Goal: Information Seeking & Learning: Learn about a topic

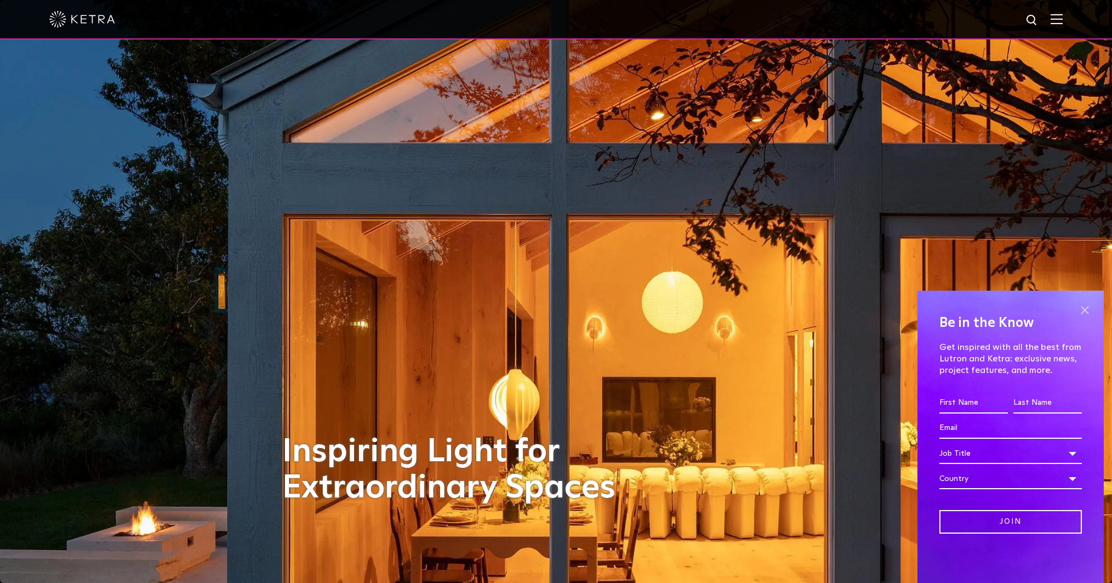
click at [1085, 307] on span at bounding box center [1084, 309] width 16 height 16
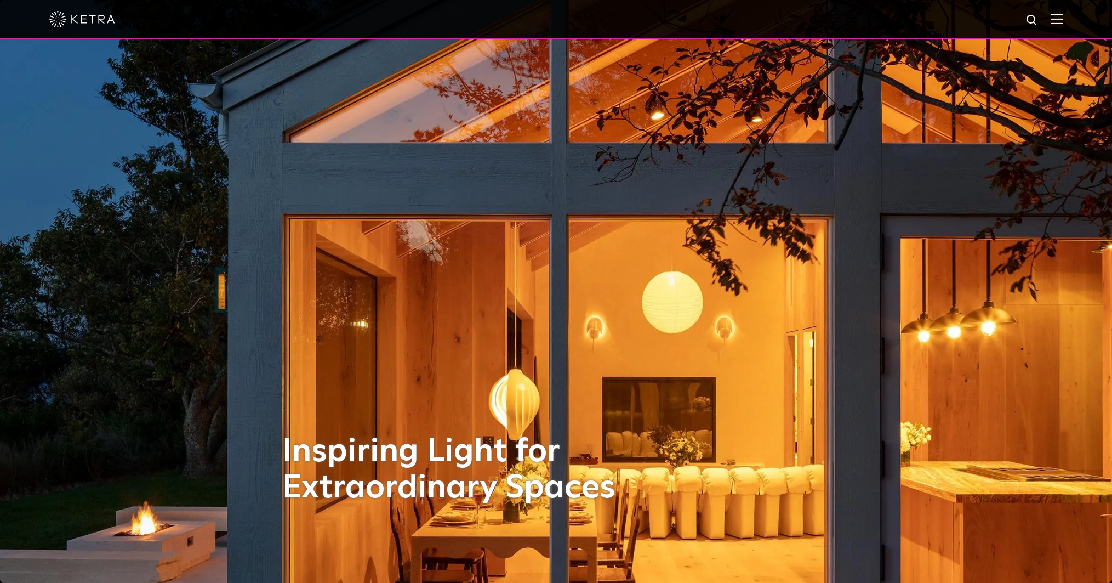
click at [1057, 17] on img at bounding box center [1057, 19] width 12 height 10
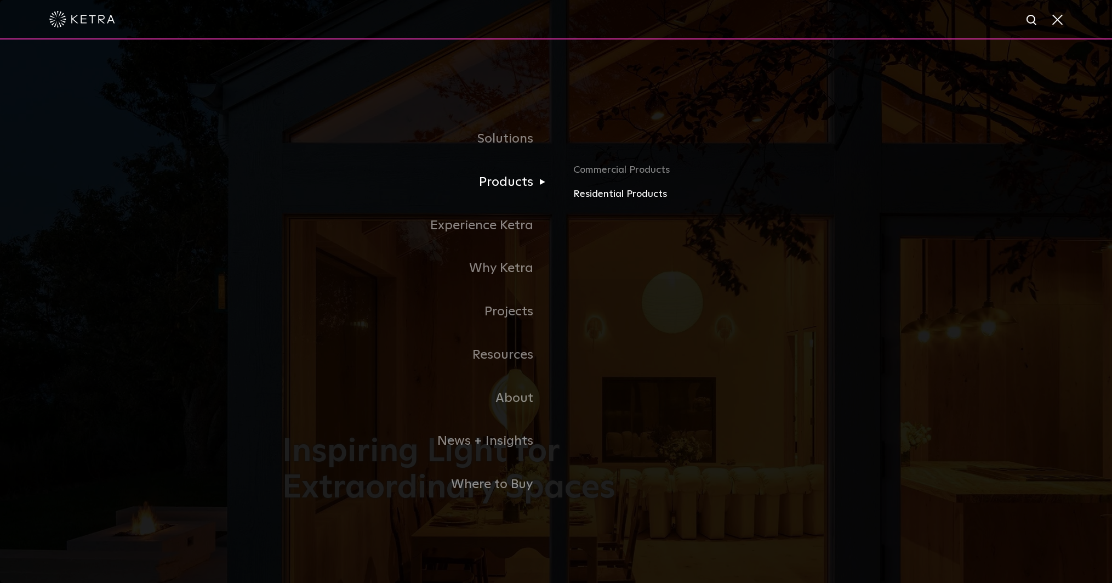
click at [598, 190] on link "Residential Products" at bounding box center [701, 194] width 256 height 16
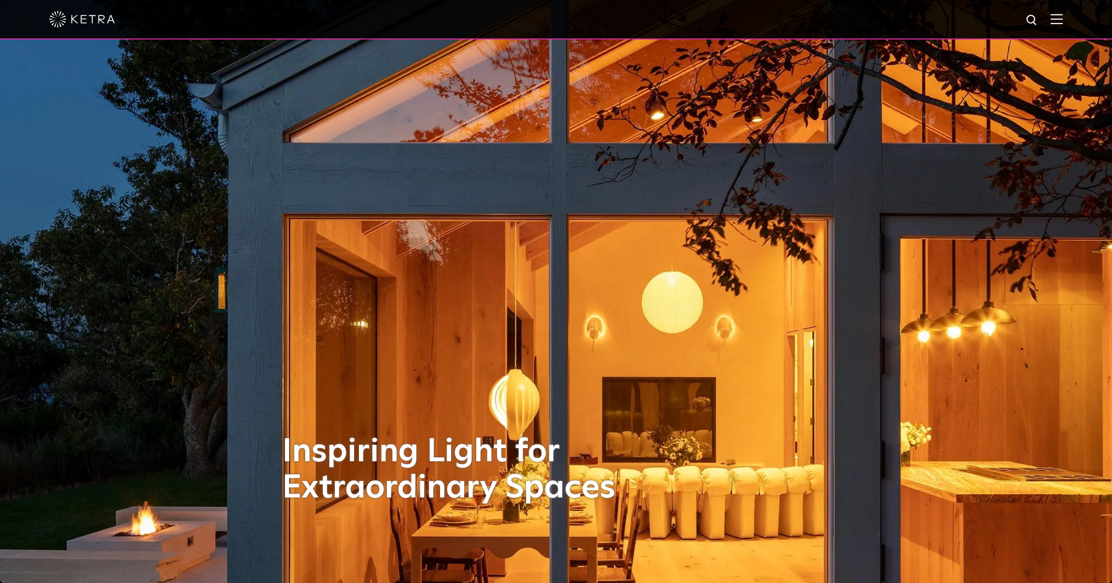
click at [1059, 19] on img at bounding box center [1057, 19] width 12 height 10
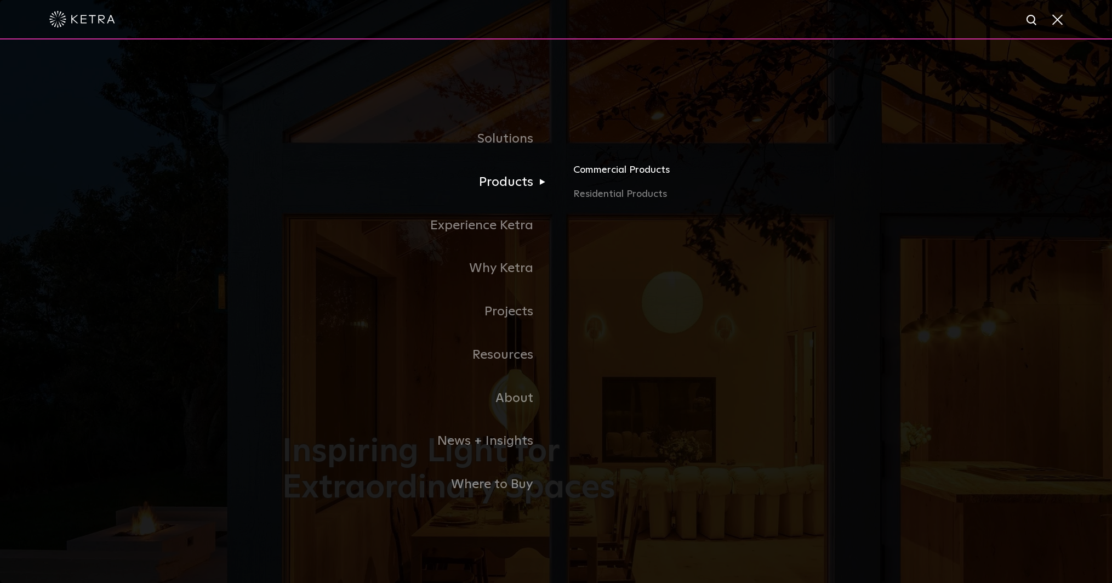
click at [596, 167] on link "Commercial Products" at bounding box center [701, 174] width 256 height 24
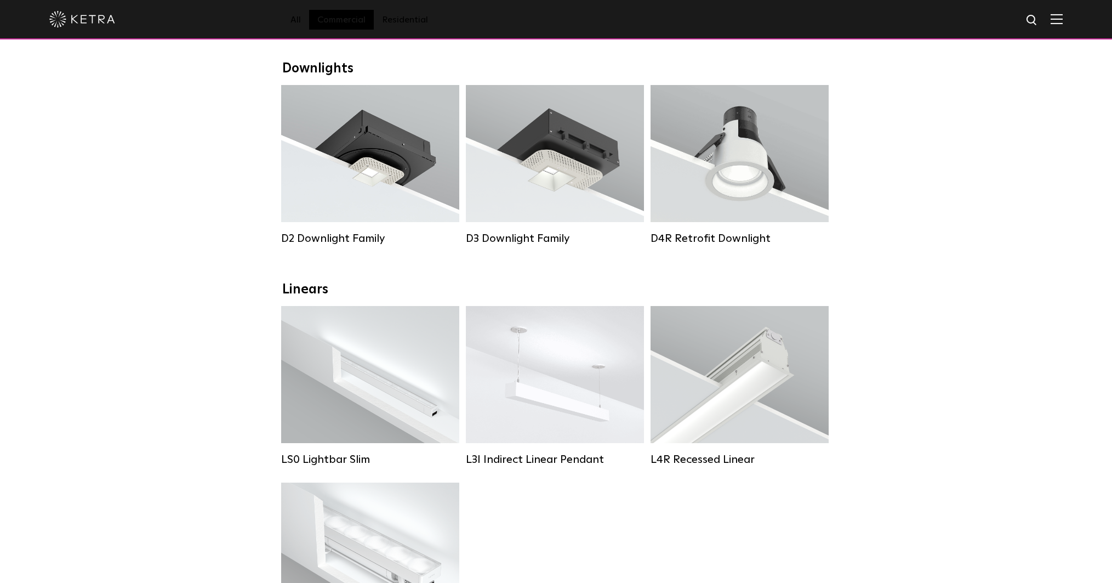
scroll to position [185, 0]
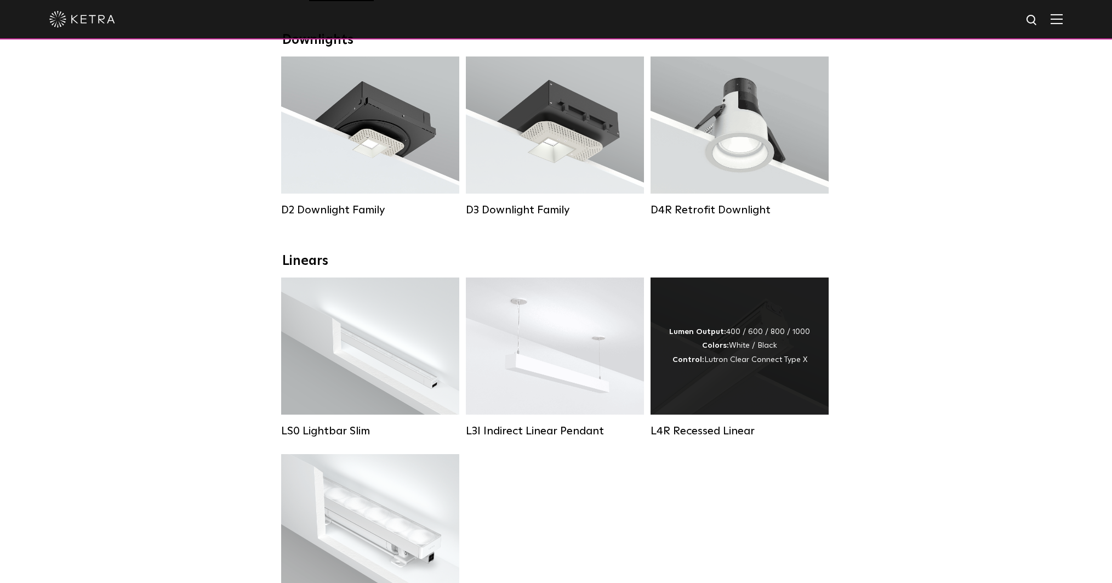
click at [706, 313] on div "Lumen Output: 400 / 600 / 800 / 1000 Colors: White / Black Control: Lutron Clea…" at bounding box center [740, 345] width 178 height 137
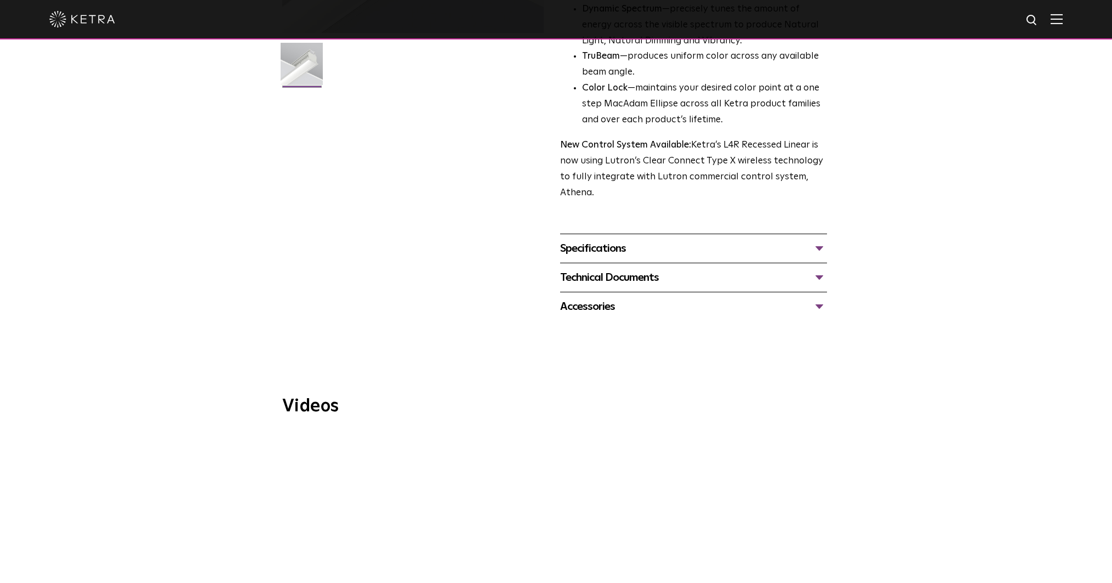
scroll to position [307, 0]
click at [820, 246] on div "Specifications" at bounding box center [693, 250] width 267 height 18
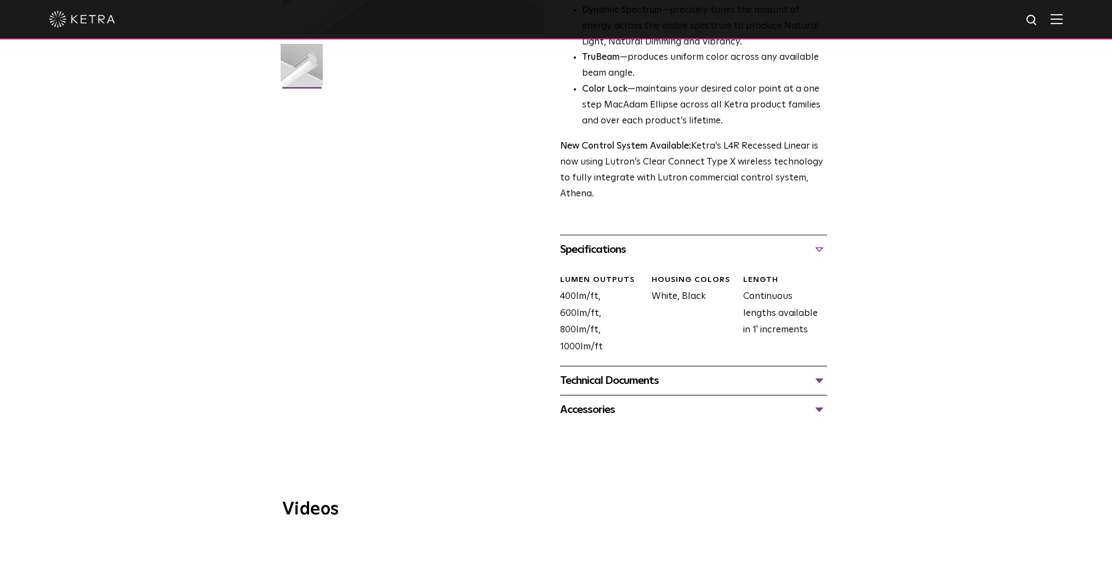
click at [818, 378] on div "Technical Documents" at bounding box center [693, 381] width 267 height 18
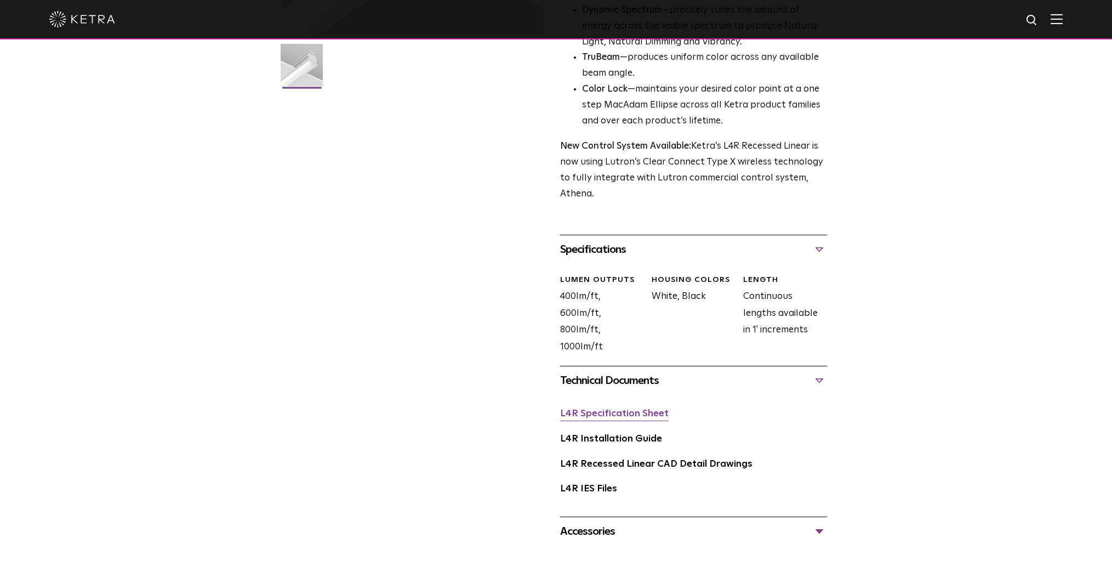
click at [612, 414] on link "L4R Specification Sheet" at bounding box center [614, 413] width 109 height 9
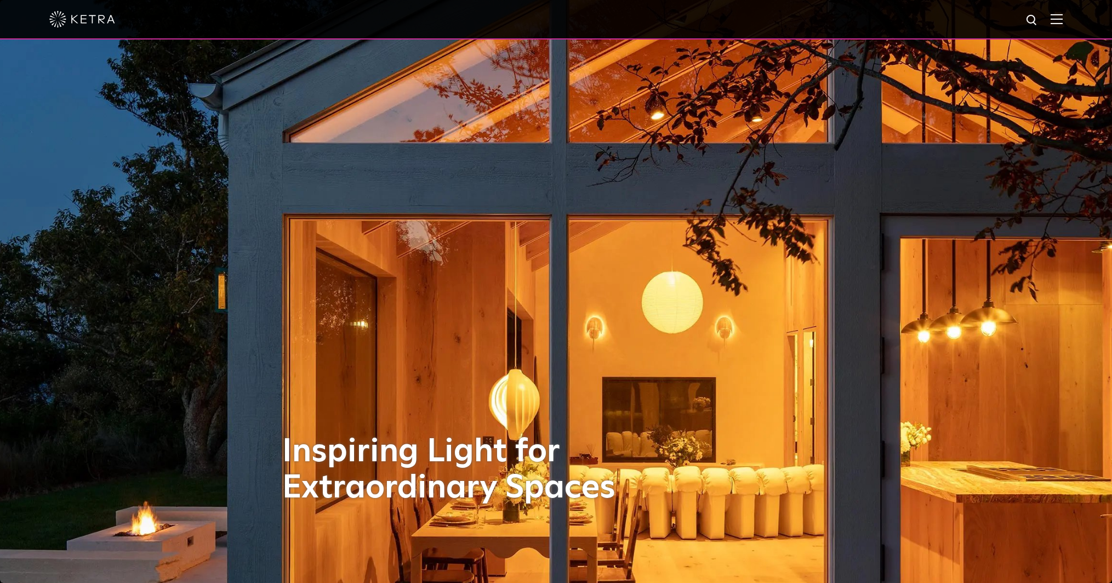
click at [1058, 19] on img at bounding box center [1057, 19] width 12 height 10
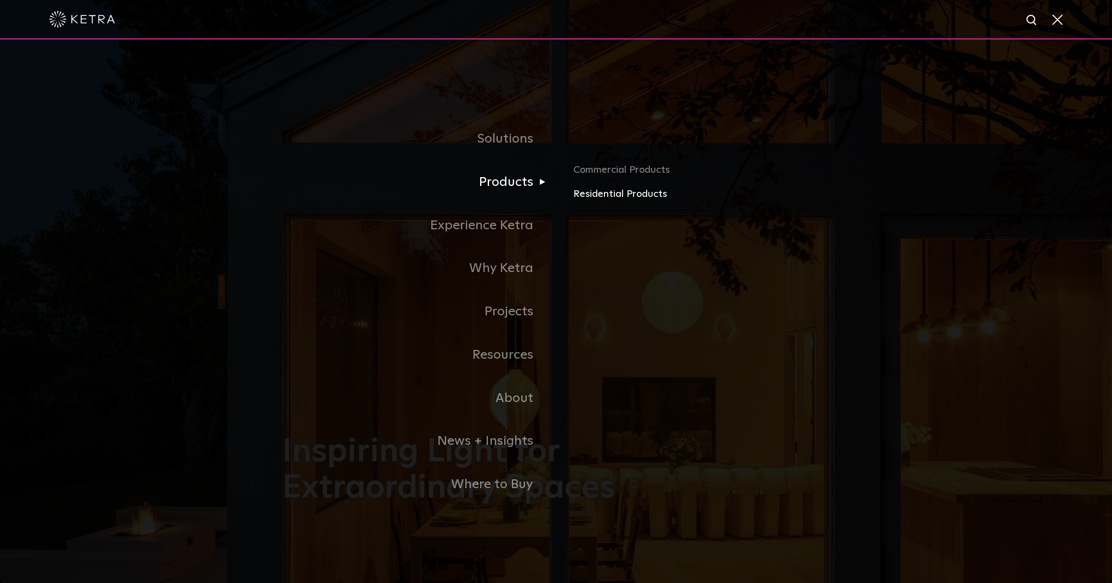
click at [588, 190] on link "Residential Products" at bounding box center [701, 194] width 256 height 16
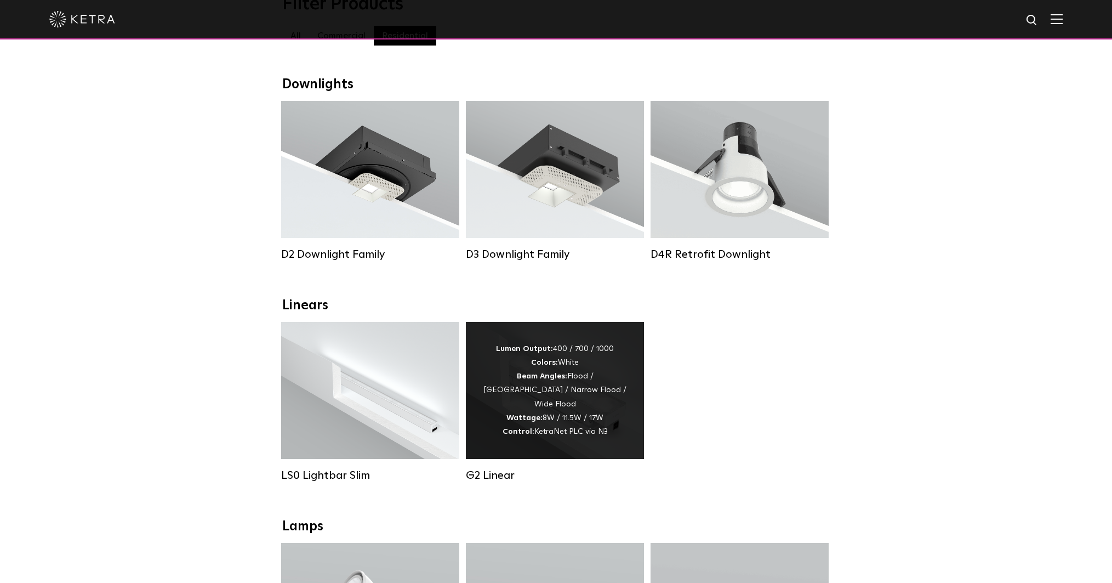
scroll to position [188, 0]
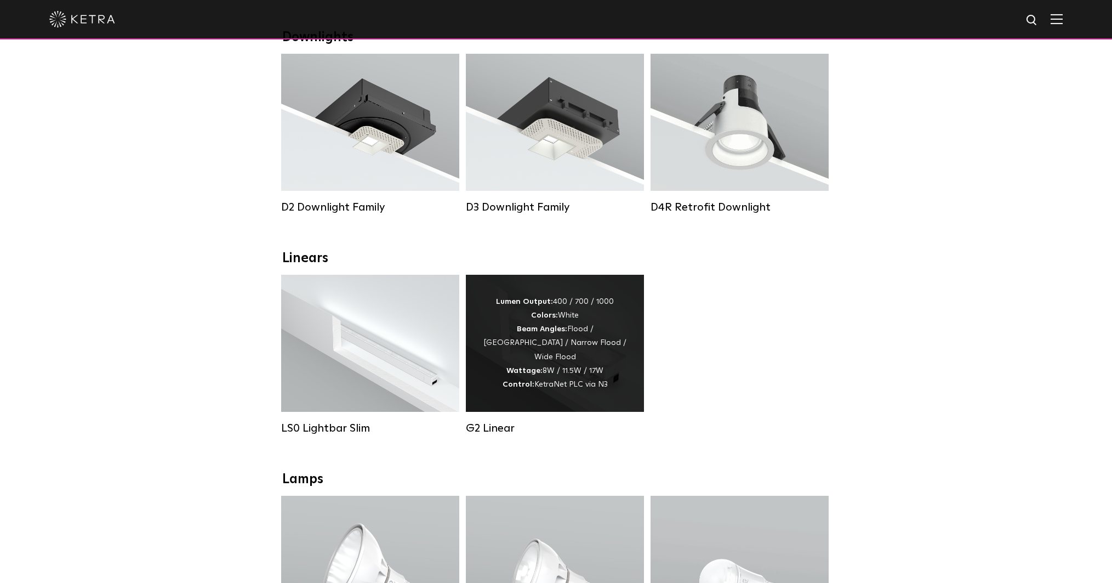
click at [577, 343] on div "Lumen Output: 400 / 700 / 1000 Colors: White Beam Angles: Flood / Graze / Narro…" at bounding box center [554, 343] width 145 height 96
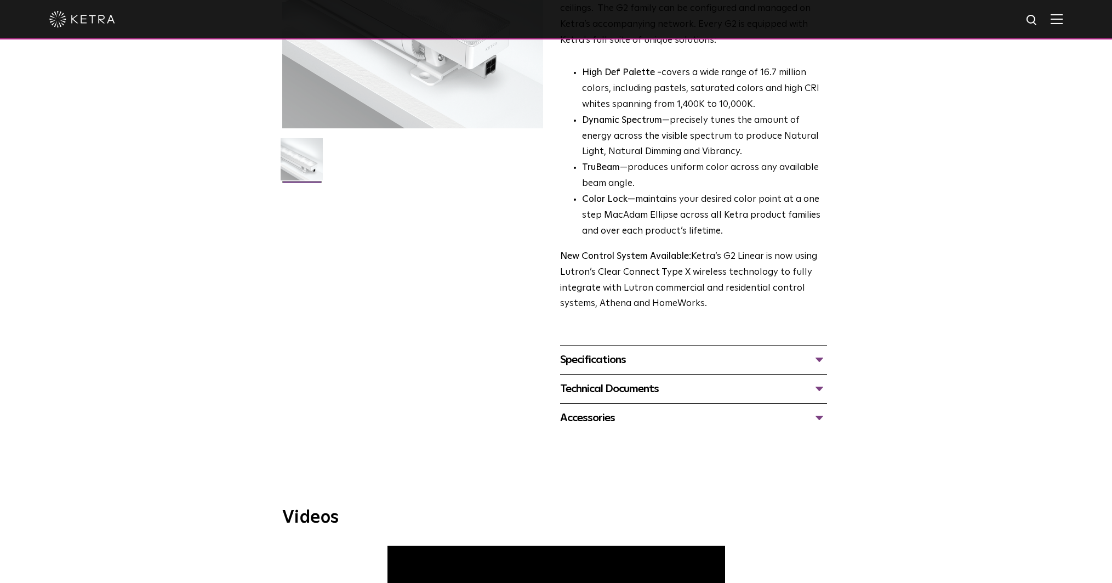
scroll to position [226, 0]
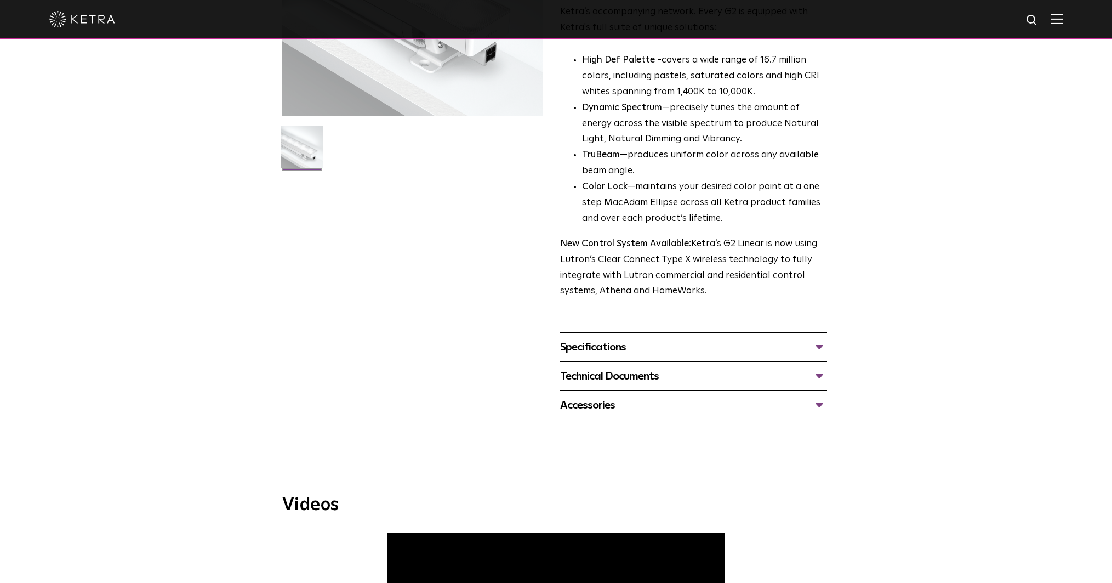
click at [819, 375] on div "Technical Documents" at bounding box center [693, 376] width 267 height 18
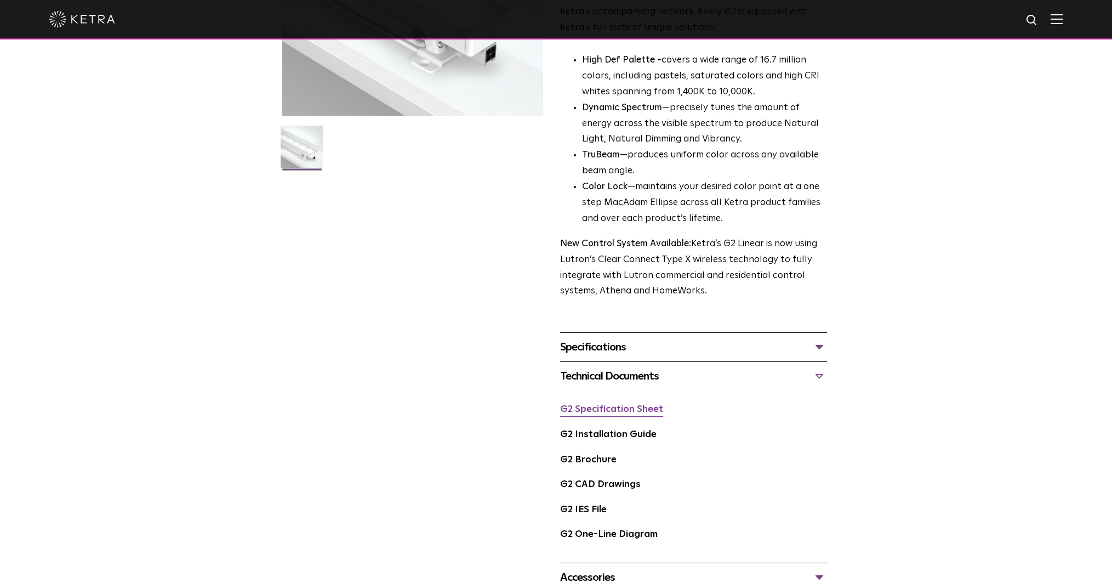
click at [620, 411] on link "G2 Specification Sheet" at bounding box center [611, 408] width 103 height 9
